Goal: Task Accomplishment & Management: Manage account settings

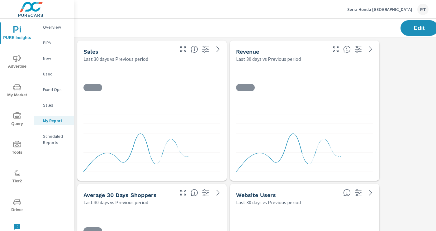
scroll to position [1007, 461]
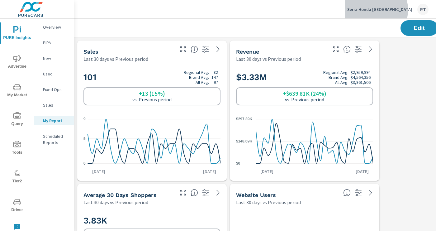
click at [387, 10] on p "Serra Honda Brighton" at bounding box center [379, 10] width 65 height 6
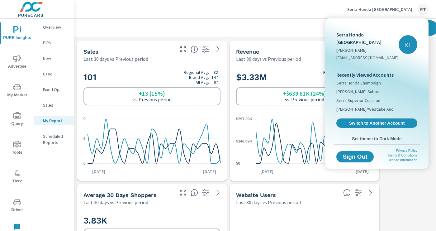
click at [309, 24] on div at bounding box center [218, 115] width 436 height 231
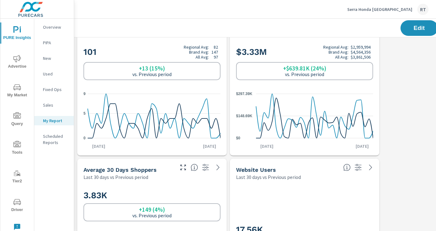
scroll to position [0, 0]
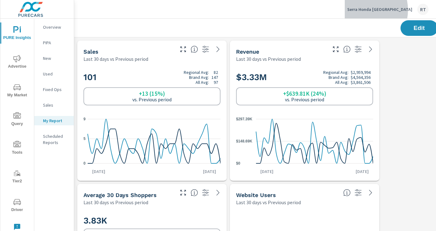
click at [385, 10] on p "Serra Honda Brighton" at bounding box center [379, 10] width 65 height 6
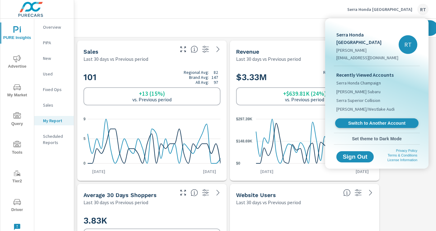
click at [356, 120] on span "Switch to Another Account" at bounding box center [377, 123] width 76 height 6
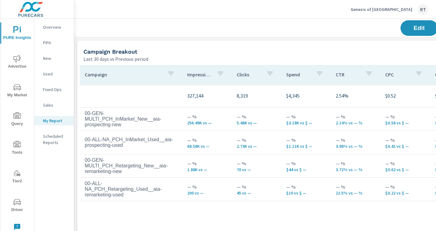
scroll to position [0, 99]
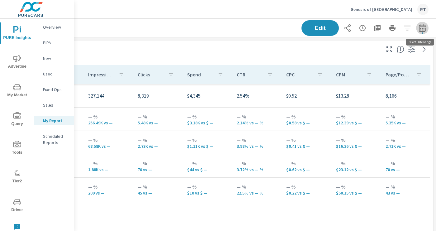
click at [418, 25] on button "button" at bounding box center [422, 28] width 12 height 12
select select "Last 30 days"
select select "Previous period"
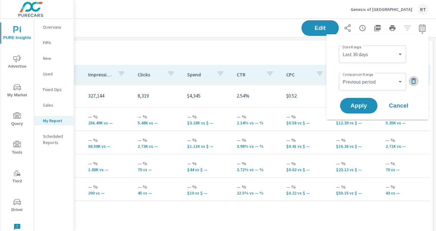
click at [415, 79] on icon "button" at bounding box center [414, 81] width 4 height 6
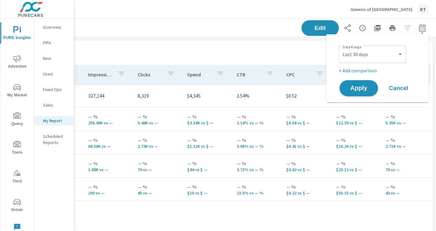
click at [357, 89] on span "Apply" at bounding box center [359, 88] width 26 height 6
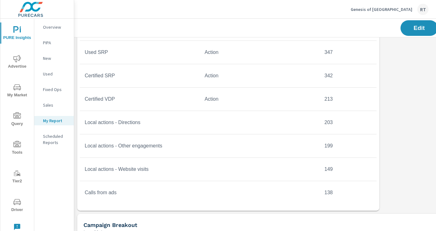
scroll to position [409, 0]
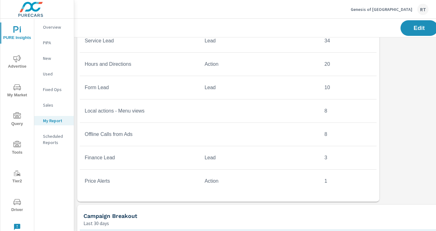
scroll to position [239, 0]
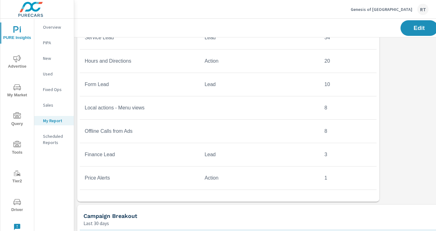
scroll to position [125, 0]
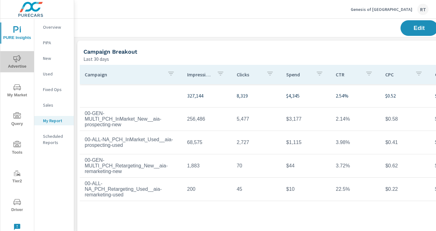
click at [16, 58] on icon "nav menu" at bounding box center [16, 58] width 7 height 7
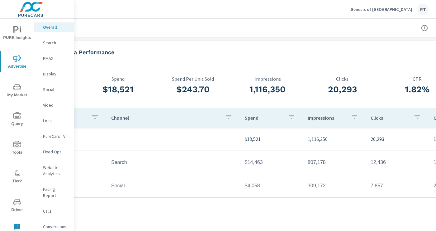
scroll to position [0, 99]
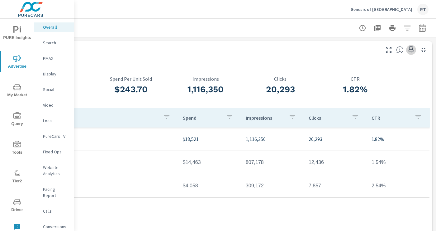
click at [412, 49] on icon "button" at bounding box center [411, 49] width 7 height 7
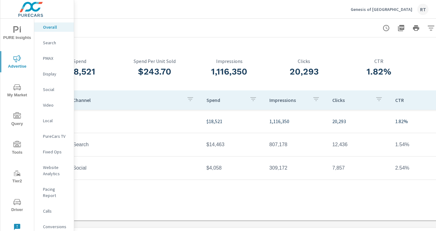
scroll to position [18, 77]
click at [16, 33] on icon "nav menu" at bounding box center [16, 29] width 7 height 7
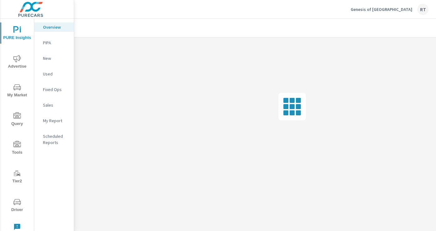
click at [50, 122] on p "My Report" at bounding box center [56, 120] width 26 height 6
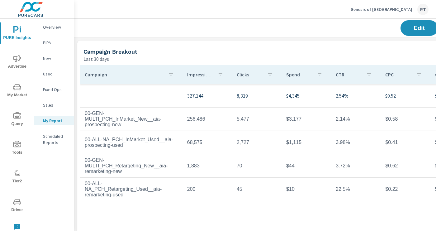
scroll to position [1150, 461]
click at [407, 31] on span "Edit" at bounding box center [420, 28] width 26 height 6
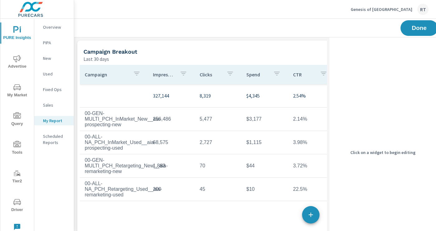
click at [218, 47] on div "Campaign Breakout Last 30 days" at bounding box center [224, 52] width 295 height 22
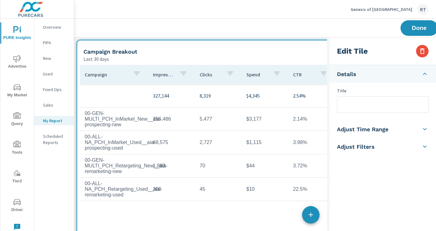
click at [349, 105] on input "text" at bounding box center [382, 105] width 91 height 16
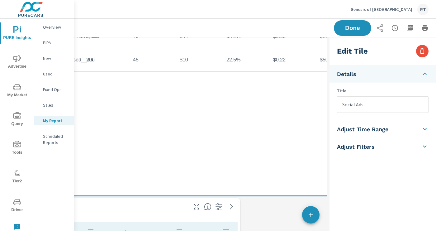
scroll to position [129, 99]
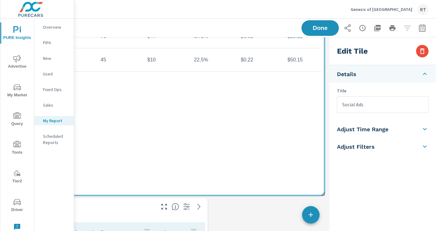
type input "Social Ads"
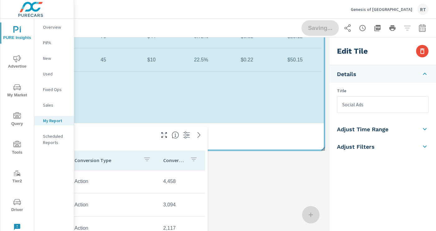
scroll to position [1078, 352]
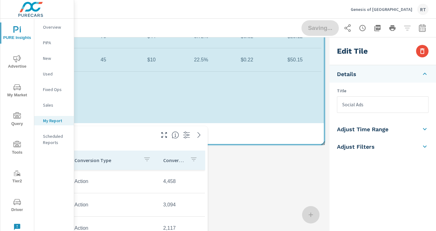
drag, startPoint x: 322, startPoint y: 193, endPoint x: 322, endPoint y: 142, distance: 50.8
click at [322, 142] on span at bounding box center [321, 141] width 6 height 6
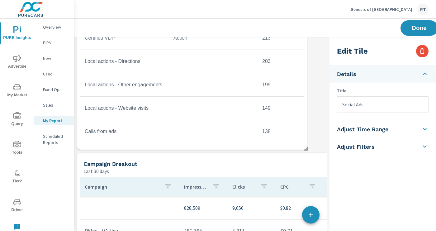
scroll to position [396, 0]
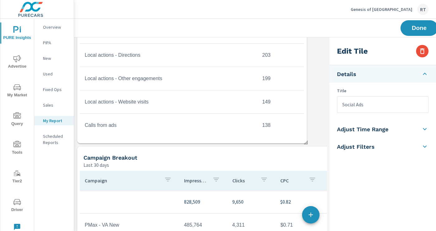
click at [246, 164] on div "Last 30 days" at bounding box center [227, 164] width 286 height 7
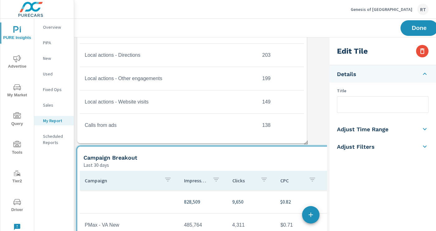
click at [343, 103] on input "text" at bounding box center [382, 105] width 91 height 16
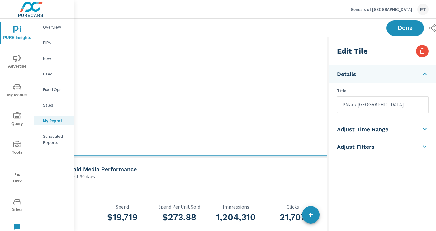
scroll to position [671, 99]
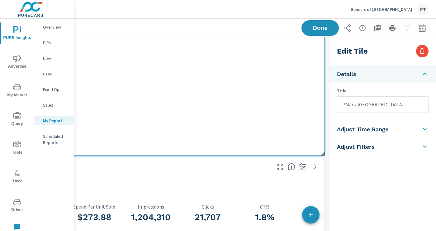
type input "PMax / [GEOGRAPHIC_DATA]"
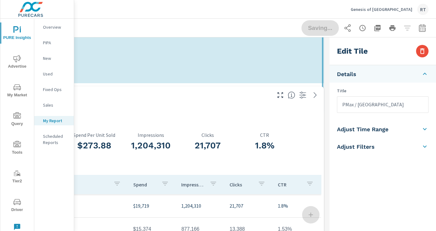
scroll to position [1007, 352]
drag, startPoint x: 323, startPoint y: 154, endPoint x: 323, endPoint y: 103, distance: 51.1
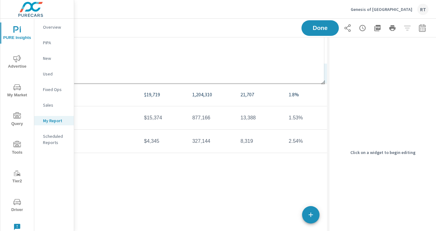
scroll to position [0, 99]
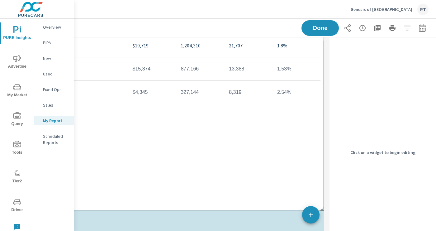
drag, startPoint x: 234, startPoint y: 117, endPoint x: 234, endPoint y: -28, distance: 144.3
click at [234, 0] on html "PURE Insights Advertise My Market Query Tools Tier2 Driver Leave Feedback Overv…" at bounding box center [218, 115] width 436 height 231
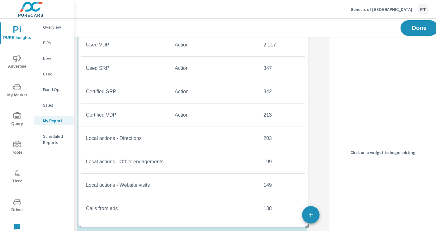
scroll to position [0, 0]
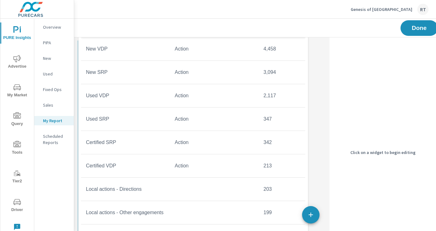
drag, startPoint x: 229, startPoint y: 165, endPoint x: 230, endPoint y: 12, distance: 153.3
click at [230, 12] on div "Genesis of Ontario RT PURE Insights Report Genesis of Ontario Report date range…" at bounding box center [255, 115] width 362 height 231
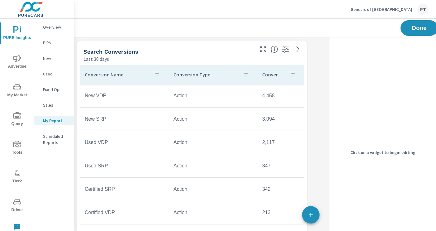
click at [225, 101] on td "Action" at bounding box center [213, 96] width 89 height 16
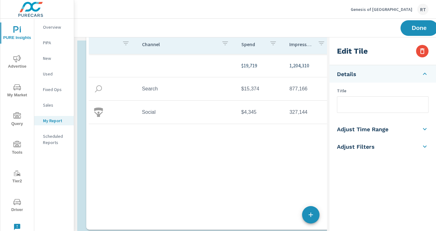
drag, startPoint x: 253, startPoint y: 104, endPoint x: 262, endPoint y: -28, distance: 132.7
click at [262, 0] on html "PURE Insights Advertise My Market Query Tools Tier2 Driver Leave Feedback Overv…" at bounding box center [218, 115] width 436 height 231
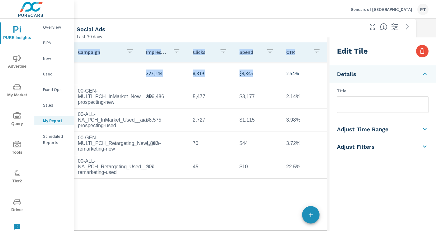
drag, startPoint x: 252, startPoint y: 44, endPoint x: 245, endPoint y: 252, distance: 207.6
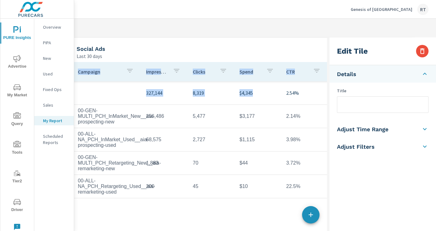
click at [245, 231] on html "PURE Insights Advertise My Market Query Tools Tier2 Driver Leave Feedback Overv…" at bounding box center [218, 115] width 436 height 231
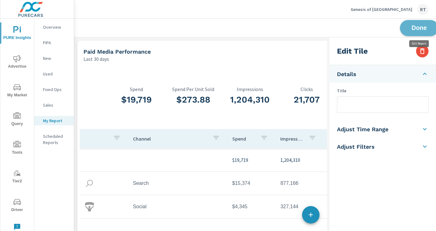
click at [413, 26] on span "Done" at bounding box center [420, 28] width 26 height 6
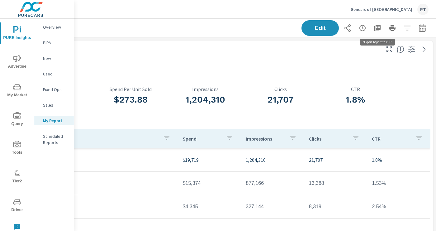
click at [377, 27] on icon "button" at bounding box center [378, 28] width 6 height 6
